Goal: Task Accomplishment & Management: Manage account settings

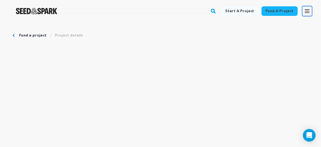
click at [308, 8] on button "Open main menu" at bounding box center [307, 11] width 11 height 11
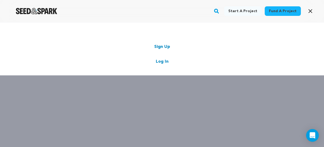
click at [159, 61] on link "Log In" at bounding box center [162, 61] width 13 height 6
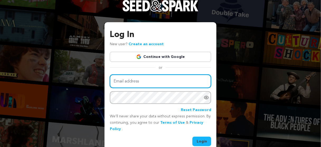
type input "lizajanemovie@gmail.com"
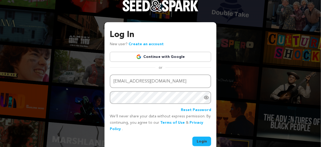
click at [200, 138] on button "Login" at bounding box center [201, 141] width 19 height 10
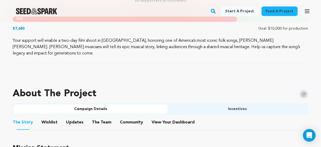
scroll to position [317, 0]
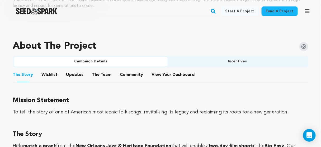
click at [179, 71] on li "View Your Dashboard View Your Dashboard" at bounding box center [173, 74] width 44 height 15
click at [178, 72] on span "Dashboard" at bounding box center [183, 75] width 22 height 6
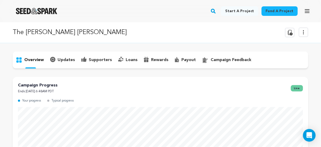
click at [95, 60] on p "supporters" at bounding box center [100, 60] width 23 height 6
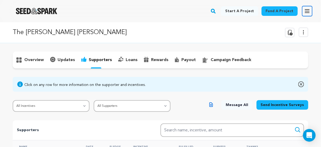
click at [308, 10] on icon "button" at bounding box center [307, 11] width 4 height 3
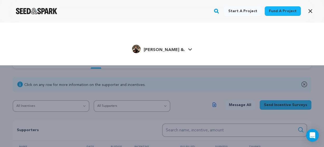
click at [175, 48] on span "Emily Cohen &." at bounding box center [164, 50] width 41 height 4
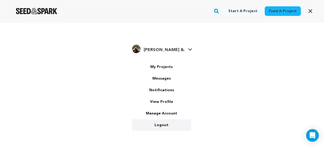
click at [167, 126] on link "Logout" at bounding box center [161, 125] width 59 height 12
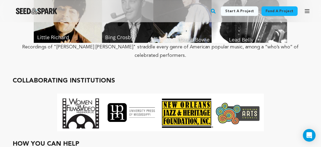
scroll to position [1499, 0]
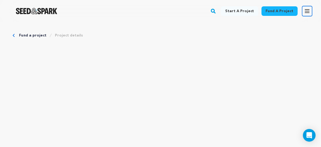
click at [307, 10] on icon "button" at bounding box center [307, 11] width 4 height 3
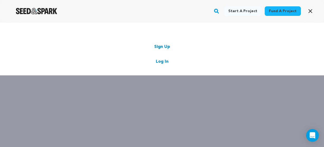
click at [163, 61] on link "Log In" at bounding box center [162, 61] width 13 height 6
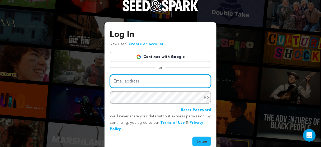
type input "[EMAIL_ADDRESS][DOMAIN_NAME]"
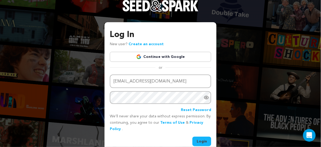
click at [201, 140] on button "Login" at bounding box center [201, 141] width 19 height 10
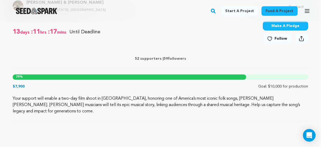
scroll to position [296, 0]
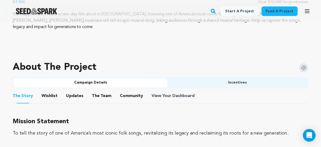
click at [172, 93] on span "Dashboard" at bounding box center [183, 96] width 22 height 6
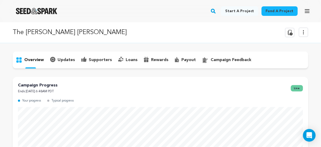
click at [97, 58] on p "supporters" at bounding box center [100, 60] width 23 height 6
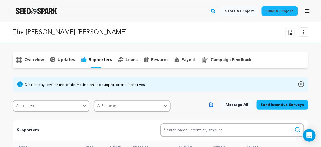
click at [183, 58] on p "payout" at bounding box center [188, 60] width 15 height 6
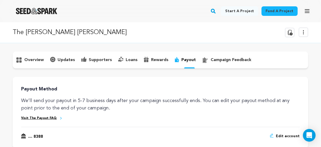
click at [61, 58] on p "updates" at bounding box center [66, 60] width 17 height 6
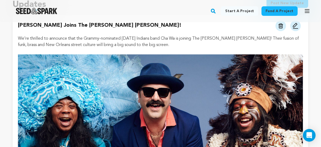
scroll to position [21, 0]
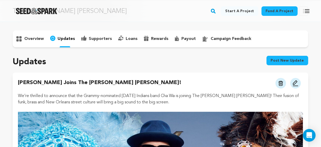
click at [91, 39] on p "supporters" at bounding box center [100, 39] width 23 height 6
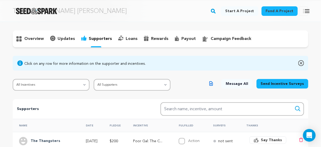
click at [160, 38] on p "rewards" at bounding box center [159, 39] width 17 height 6
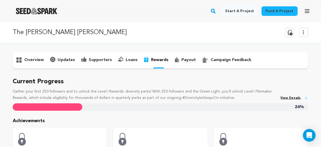
click at [30, 59] on p "overview" at bounding box center [34, 60] width 20 height 6
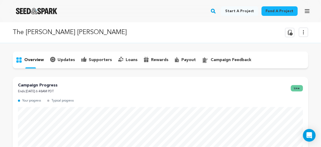
click at [305, 31] on icon at bounding box center [303, 32] width 6 height 6
click at [308, 8] on icon "button" at bounding box center [307, 11] width 6 height 6
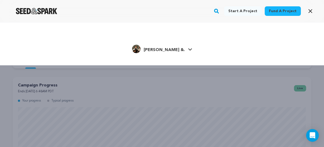
click at [170, 49] on span "[PERSON_NAME] &." at bounding box center [164, 50] width 41 height 4
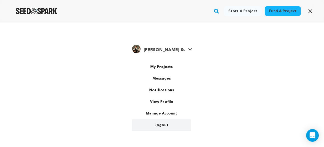
click at [164, 124] on link "Logout" at bounding box center [161, 125] width 59 height 12
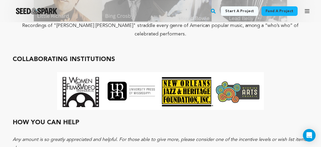
scroll to position [1541, 0]
